Goal: Information Seeking & Learning: Learn about a topic

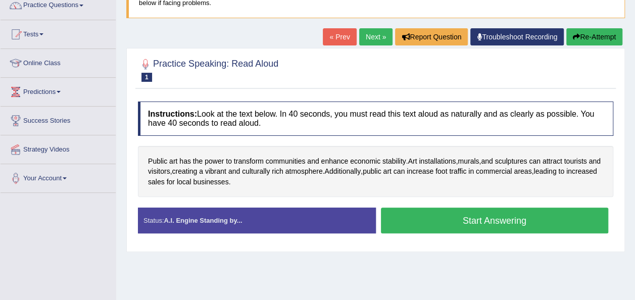
scroll to position [101, 0]
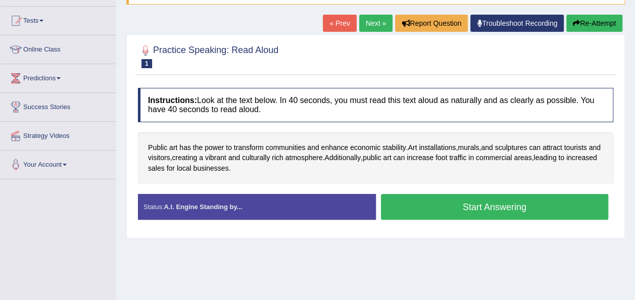
click at [493, 203] on button "Start Answering" at bounding box center [495, 207] width 228 height 26
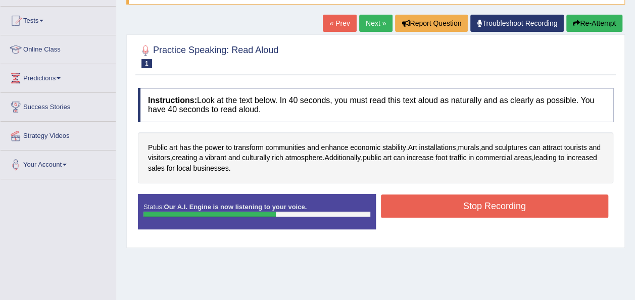
click at [493, 203] on button "Stop Recording" at bounding box center [495, 205] width 228 height 23
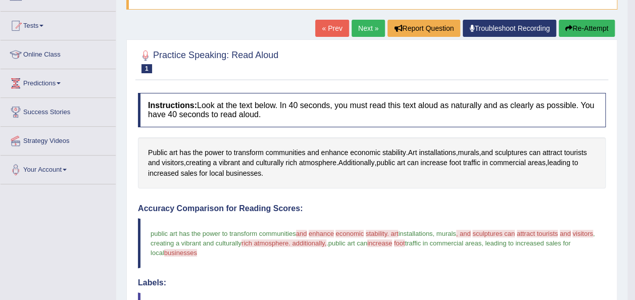
scroll to position [93, 0]
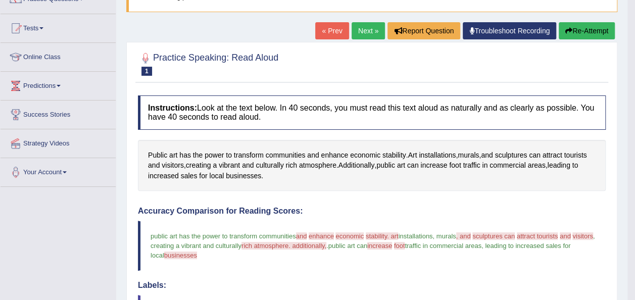
click at [362, 32] on link "Next »" at bounding box center [368, 30] width 33 height 17
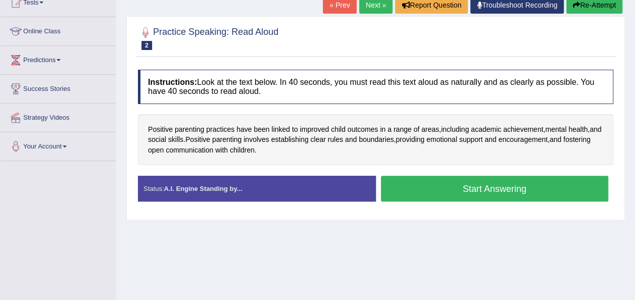
scroll to position [121, 0]
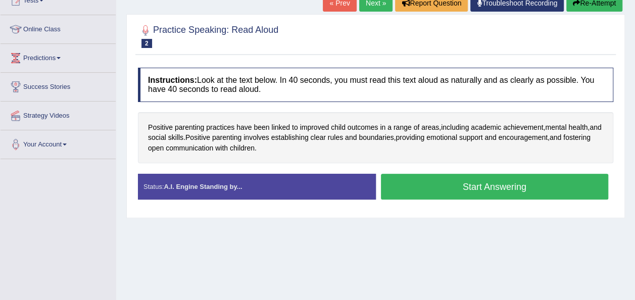
click at [510, 187] on button "Start Answering" at bounding box center [495, 187] width 228 height 26
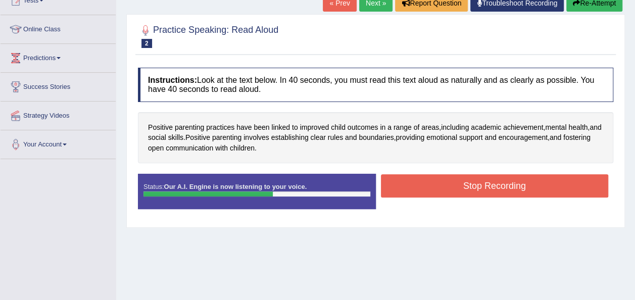
click at [510, 187] on button "Stop Recording" at bounding box center [495, 185] width 228 height 23
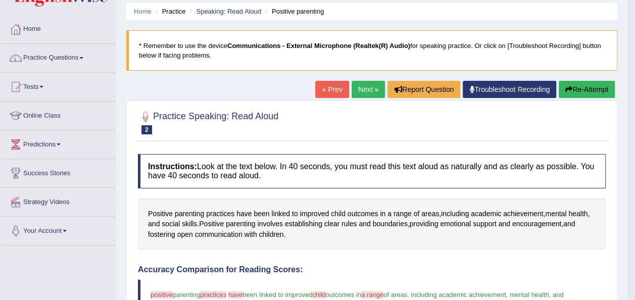
scroll to position [33, 0]
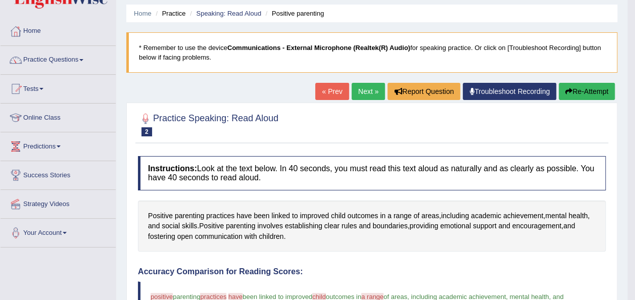
click at [359, 92] on link "Next »" at bounding box center [368, 91] width 33 height 17
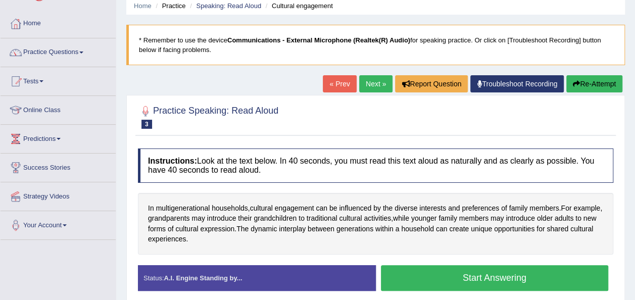
scroll to position [61, 0]
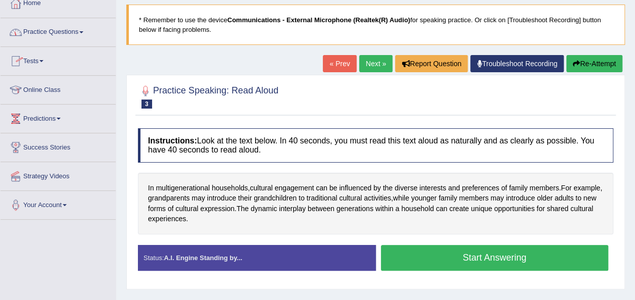
click at [63, 28] on link "Practice Questions" at bounding box center [58, 30] width 115 height 25
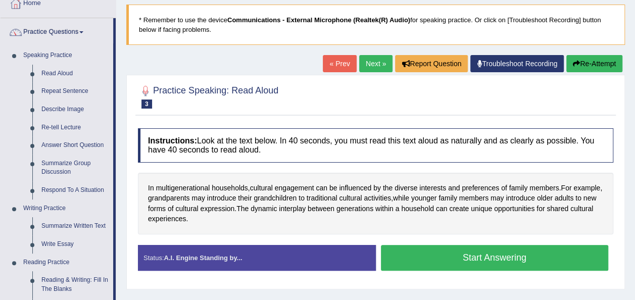
click at [63, 28] on link "Practice Questions" at bounding box center [57, 30] width 113 height 25
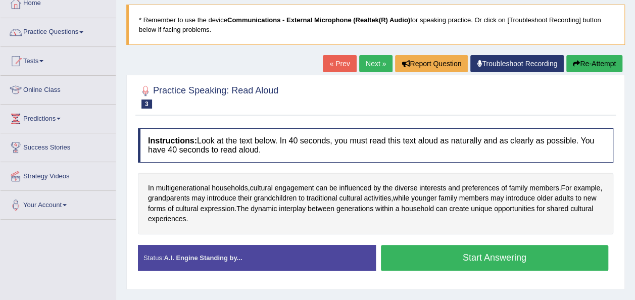
click at [63, 28] on link "Practice Questions" at bounding box center [58, 30] width 115 height 25
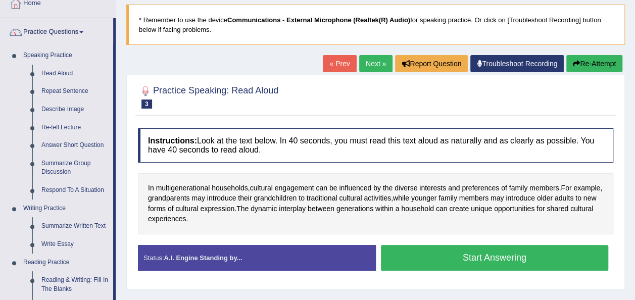
click at [113, 125] on li "Practice Questions Speaking Practice Read Aloud Repeat Sentence Describe Image …" at bounding box center [58, 302] width 115 height 568
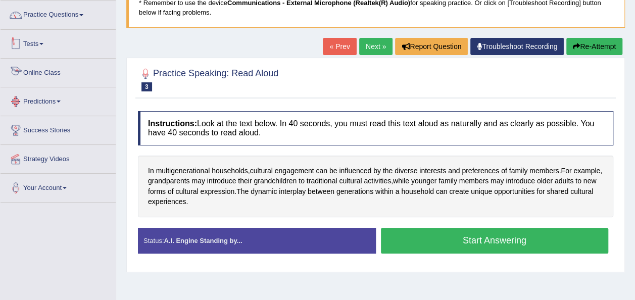
scroll to position [81, 0]
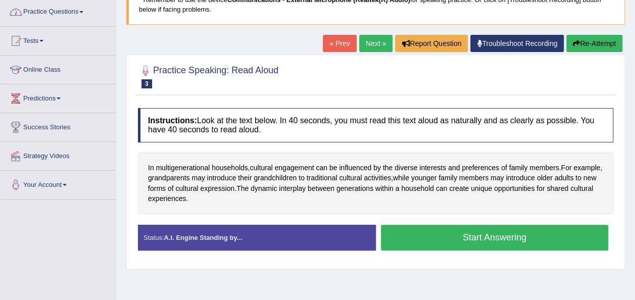
click at [83, 9] on link "Practice Questions" at bounding box center [58, 10] width 115 height 25
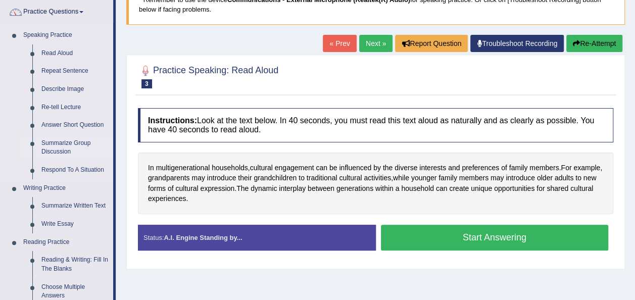
click at [72, 147] on link "Summarize Group Discussion" at bounding box center [75, 147] width 76 height 27
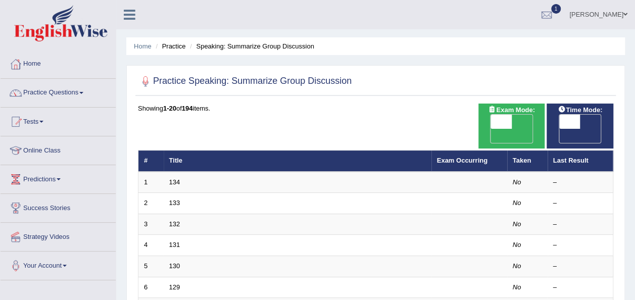
click at [72, 147] on link "Online Class" at bounding box center [58, 148] width 115 height 25
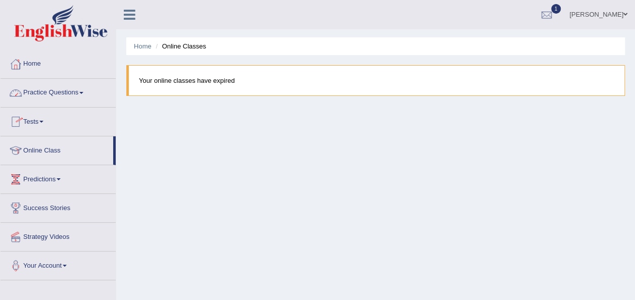
click at [83, 93] on span at bounding box center [81, 93] width 4 height 2
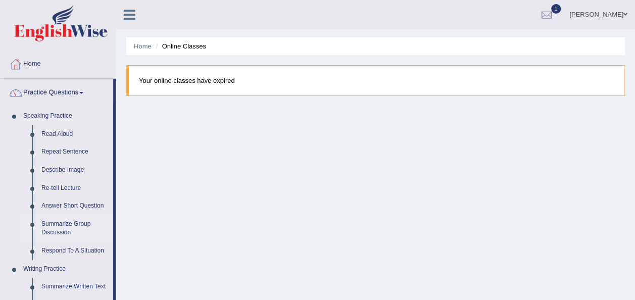
click at [71, 225] on link "Summarize Group Discussion" at bounding box center [75, 228] width 76 height 27
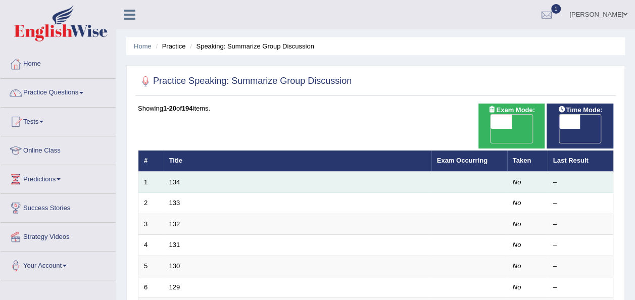
click at [182, 172] on td "134" at bounding box center [298, 182] width 268 height 21
click at [346, 172] on td "134" at bounding box center [298, 182] width 268 height 21
click at [175, 178] on link "134" at bounding box center [174, 182] width 11 height 8
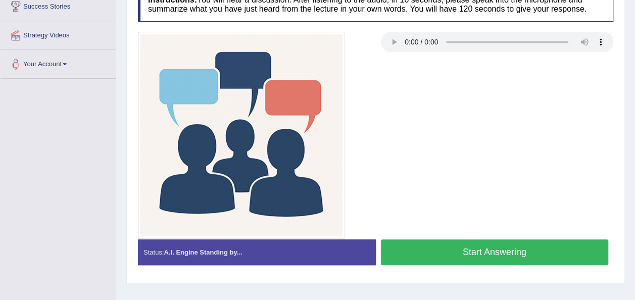
scroll to position [202, 0]
